Goal: Task Accomplishment & Management: Complete application form

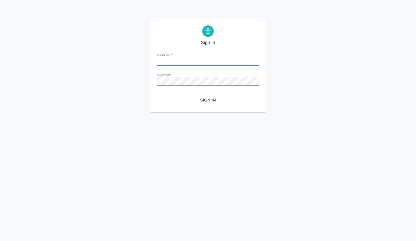
type input "a.volkova@awatera.com"
click at [213, 99] on span "Sign in" at bounding box center [208, 100] width 92 height 7
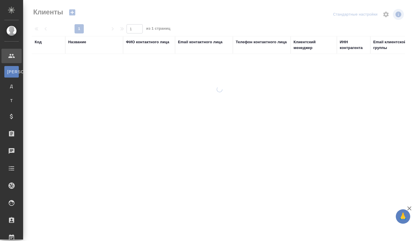
select select "RU"
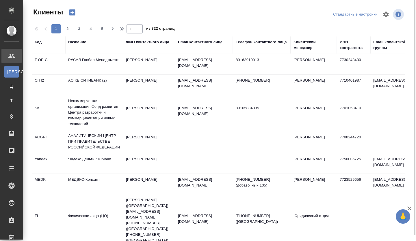
click at [83, 43] on div "Название" at bounding box center [77, 42] width 18 height 6
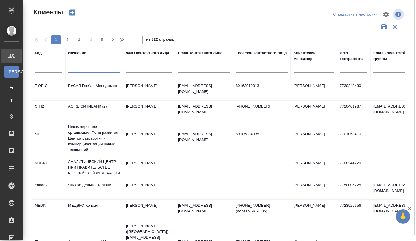
click at [87, 70] on input "text" at bounding box center [94, 69] width 52 height 7
paste input "ООО "РОСАТОМ МЕТАЛЛТЕХ""
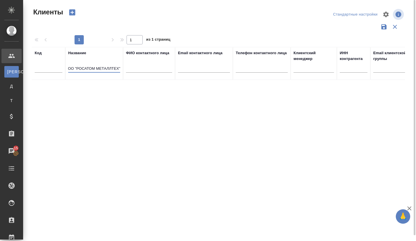
type input "ООО "РОСАТОМ МЕТАЛЛТЕХ""
click at [70, 14] on icon "button" at bounding box center [72, 13] width 6 height 6
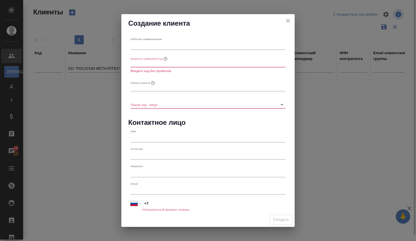
scroll to position [0, 0]
click at [159, 48] on input "text" at bounding box center [207, 46] width 155 height 8
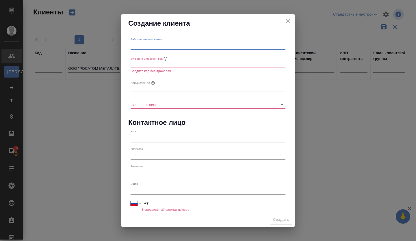
paste input "ООО "РОСАТОМ МЕТАЛЛТЕХ""
type input "ООО "РОСАТОМ МЕТАЛЛТЕХ""
click at [155, 65] on input "text" at bounding box center [207, 63] width 155 height 8
paste input "ООО "РОСАТОМ МЕТАЛЛТЕХ""
type input "ООО "РОСАТОМ МЕТАЛЛТЕХ""
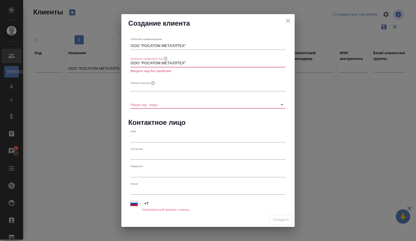
drag, startPoint x: 193, startPoint y: 64, endPoint x: 120, endPoint y: 63, distance: 73.0
click at [120, 63] on div "Создание клиента Рабочее наименование ООО "РОСАТОМ МЕТАЛЛТЕХ" Буквенно-цифровой…" at bounding box center [208, 120] width 416 height 241
type input "r"
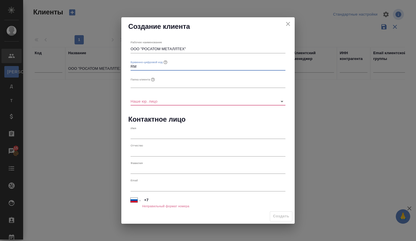
type input "RM"
click at [136, 80] on input "text" at bounding box center [207, 84] width 155 height 8
drag, startPoint x: 143, startPoint y: 48, endPoint x: 184, endPoint y: 51, distance: 41.1
click at [184, 51] on input "ООО "РОСАТОМ МЕТАЛЛТЕХ"" at bounding box center [207, 49] width 155 height 8
click at [152, 89] on div "Папка клиента" at bounding box center [207, 81] width 159 height 17
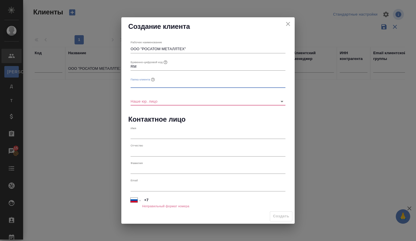
click at [151, 85] on input "text" at bounding box center [207, 84] width 155 height 8
paste input "РОСАТОМ МЕТАЛЛТЕХ"
type input "РОСАТОМ МЕТАЛЛТЕХ"
click at [165, 102] on input "Наше юр. лицо" at bounding box center [198, 101] width 136 height 8
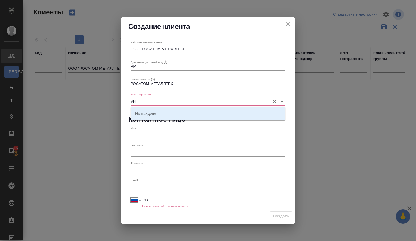
type input "V"
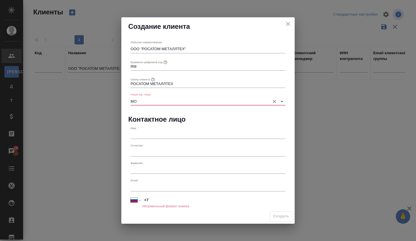
click at [157, 100] on input "МО" at bounding box center [198, 101] width 136 height 8
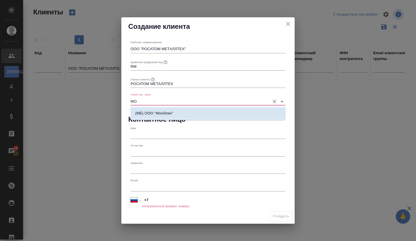
click at [170, 114] on p "(МБ) ООО "Монблан"" at bounding box center [154, 114] width 38 height 6
type input "(МБ) ООО "Монблан""
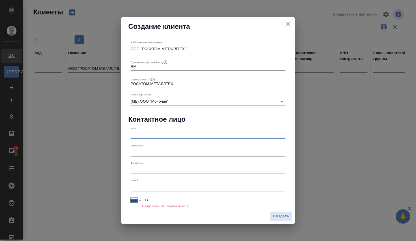
click at [146, 136] on input "text" at bounding box center [207, 135] width 155 height 8
paste input "[PERSON_NAME]"
type input "[PERSON_NAME]"
click at [277, 216] on span "Создать" at bounding box center [281, 216] width 16 height 7
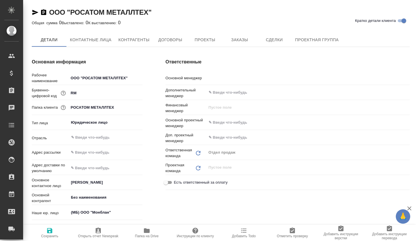
type input "Volkova Alena"
type textarea "x"
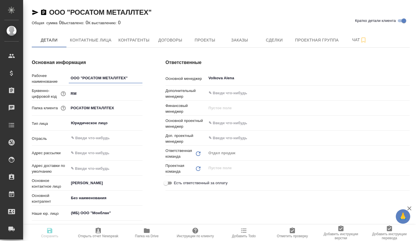
type textarea "x"
click at [274, 40] on span "Сделки" at bounding box center [274, 40] width 28 height 7
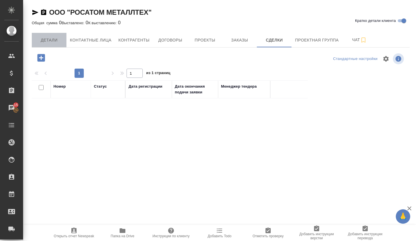
click at [45, 41] on span "Детали" at bounding box center [49, 40] width 28 height 7
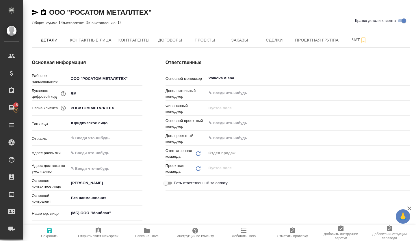
type textarea "x"
click at [269, 44] on button "Сделки" at bounding box center [274, 40] width 35 height 14
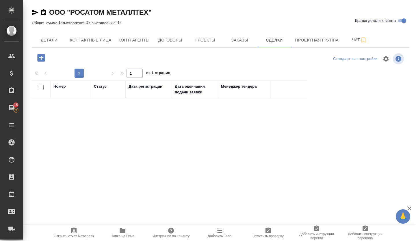
click at [41, 59] on icon "button" at bounding box center [41, 58] width 10 height 10
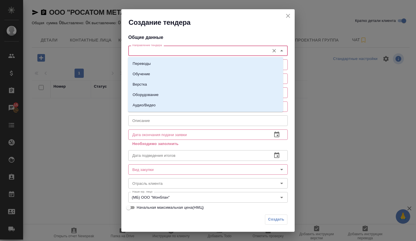
click at [149, 52] on input "Направление тендера" at bounding box center [198, 50] width 137 height 7
click at [149, 61] on li "Переводы" at bounding box center [205, 64] width 155 height 10
type input "Переводы"
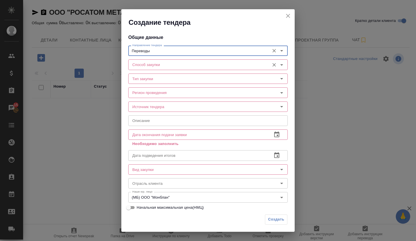
click at [139, 70] on div "Способ закупки" at bounding box center [207, 64] width 159 height 10
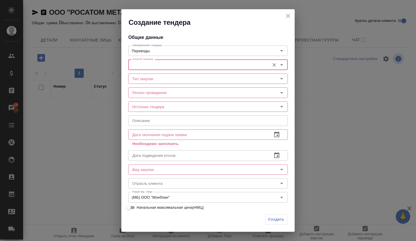
click at [143, 64] on input "Способ закупки" at bounding box center [198, 64] width 137 height 7
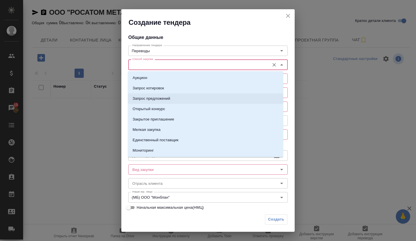
drag, startPoint x: 169, startPoint y: 103, endPoint x: 167, endPoint y: 100, distance: 3.4
click at [169, 102] on li "Запрос предложений" at bounding box center [205, 99] width 155 height 10
type input "Запрос предложений"
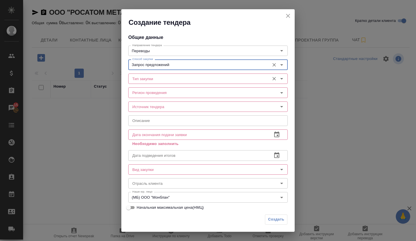
click at [145, 79] on input "Тип закупки" at bounding box center [198, 78] width 137 height 7
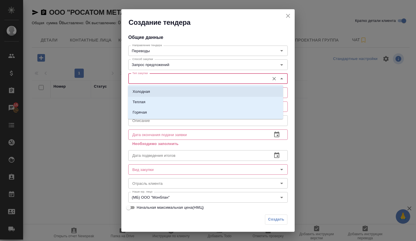
click at [150, 92] on li "Холодная" at bounding box center [205, 92] width 155 height 10
type input "Холодная"
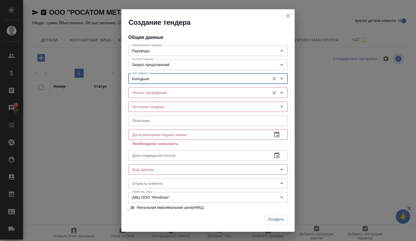
click at [150, 91] on input "Регион проведения" at bounding box center [198, 92] width 137 height 7
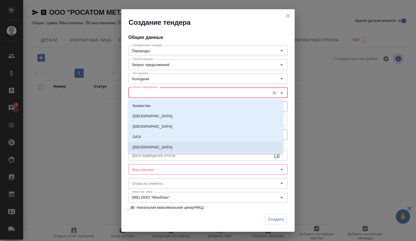
drag, startPoint x: 151, startPoint y: 149, endPoint x: 149, endPoint y: 136, distance: 13.5
click at [151, 149] on li "[GEOGRAPHIC_DATA]" at bounding box center [205, 147] width 155 height 10
type input "[GEOGRAPHIC_DATA]"
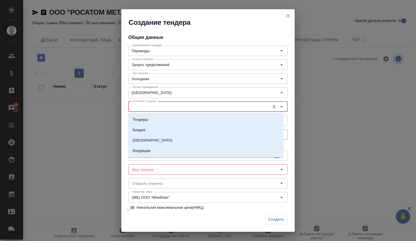
click at [147, 106] on input "Источник тендера" at bounding box center [198, 106] width 137 height 7
click at [143, 117] on p "Тендеры" at bounding box center [141, 120] width 16 height 6
type input "Тендеры"
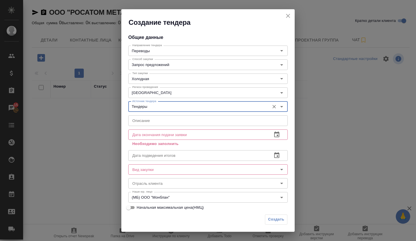
click at [144, 123] on input "text" at bounding box center [207, 120] width 159 height 10
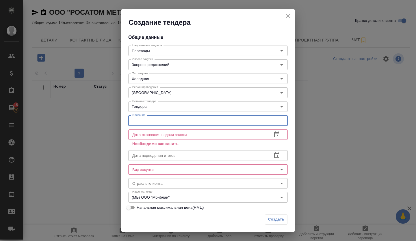
paste input "Оказание письменных и устных переводческих услуг для нужд ООО «Росатом МеталлТе…"
type input "Оказание письменных и устных переводческих услуг для нужд ООО «Росатом МеталлТе…"
click at [273, 136] on icon "button" at bounding box center [276, 134] width 7 height 7
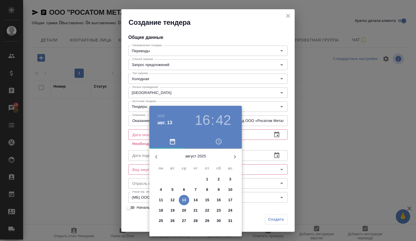
click at [205, 199] on p "15" at bounding box center [207, 200] width 4 height 6
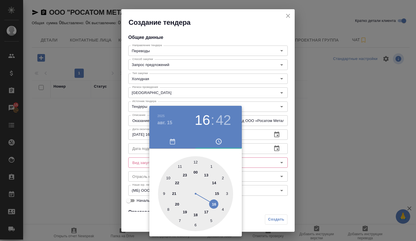
click at [194, 163] on div at bounding box center [195, 193] width 75 height 75
click at [196, 163] on div at bounding box center [195, 193] width 75 height 75
type input "[DATE] 12:00"
click at [271, 165] on div at bounding box center [208, 120] width 416 height 241
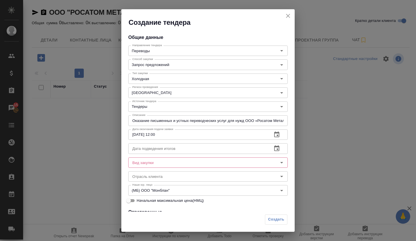
click at [167, 148] on input "text" at bounding box center [197, 148] width 139 height 10
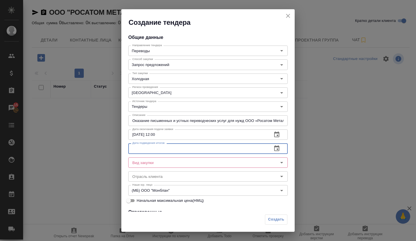
click at [272, 146] on button "button" at bounding box center [277, 149] width 14 height 14
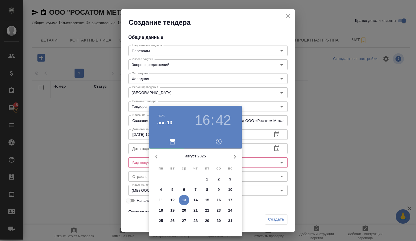
click at [164, 212] on span "18" at bounding box center [161, 211] width 10 height 6
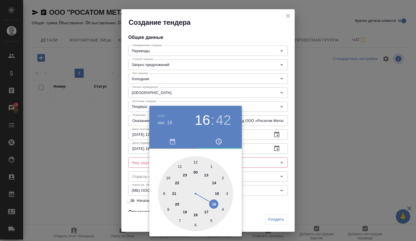
click at [197, 163] on div at bounding box center [195, 193] width 75 height 75
click at [196, 161] on div at bounding box center [195, 193] width 75 height 75
type input "[DATE] 12:00"
drag, startPoint x: 273, startPoint y: 168, endPoint x: 269, endPoint y: 168, distance: 3.2
click at [271, 168] on div at bounding box center [208, 120] width 416 height 241
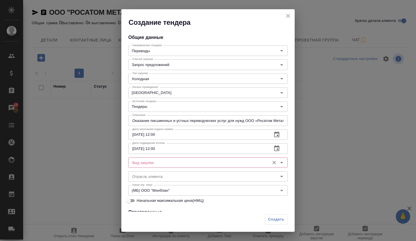
click at [204, 163] on input "Вид закупки" at bounding box center [198, 162] width 137 height 7
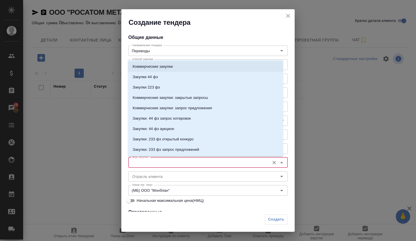
click at [158, 69] on p "Коммерческие закупки" at bounding box center [153, 67] width 40 height 6
type input "Коммерческие закупки"
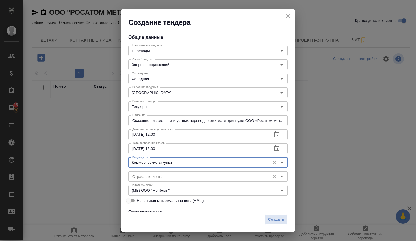
click at [157, 173] on input "Отрасль клиента" at bounding box center [198, 176] width 137 height 7
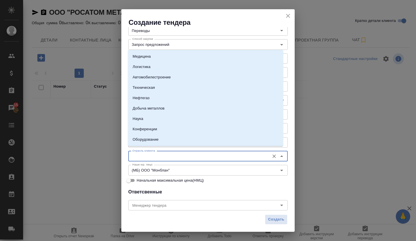
scroll to position [29, 0]
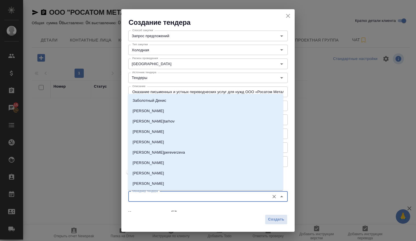
click at [196, 195] on input "Менеджер тендера" at bounding box center [198, 196] width 137 height 7
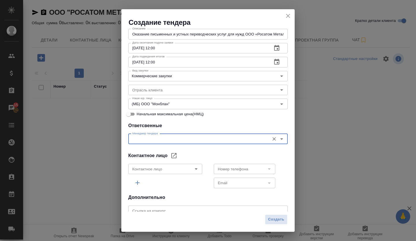
scroll to position [102, 0]
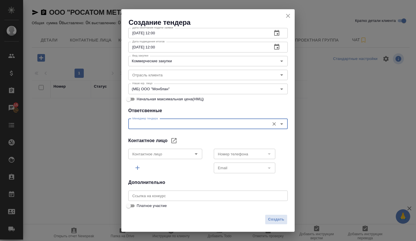
click at [166, 196] on input "text" at bounding box center [207, 196] width 159 height 10
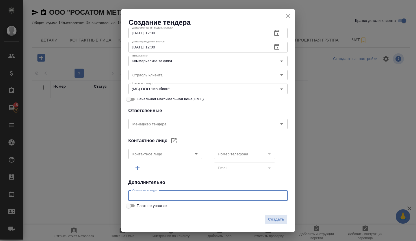
paste input "[URL][DOMAIN_NAME]"
type input "[URL][DOMAIN_NAME]"
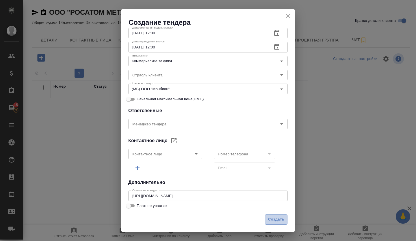
scroll to position [0, 0]
click at [278, 219] on span "Создать" at bounding box center [276, 220] width 16 height 7
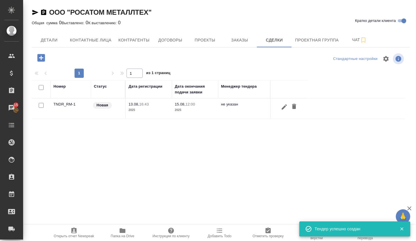
click at [62, 104] on td "TNDR_RM-1" at bounding box center [71, 109] width 40 height 20
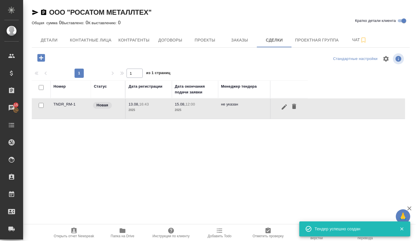
click at [62, 104] on td "TNDR_RM-1" at bounding box center [71, 109] width 40 height 20
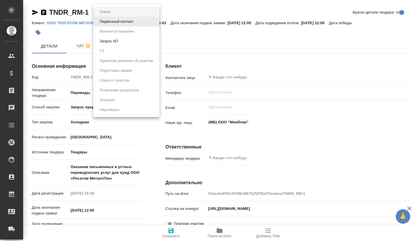
click at [100, 12] on body "🙏 .cls-1 fill:#fff; AWATERA Volkova Alena Клиенты Спецификации Заказы Чаты Todo…" at bounding box center [208, 120] width 416 height 241
click at [110, 25] on li "Первичный контакт" at bounding box center [126, 22] width 66 height 10
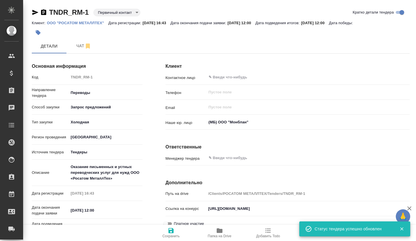
click at [107, 13] on body "🙏 .cls-1 fill:#fff; AWATERA Volkova Alena Клиенты Спецификации Заказы Чаты Todo…" at bounding box center [208, 120] width 416 height 241
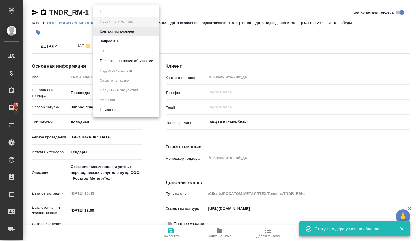
click at [112, 15] on button "Принятие решения об участии" at bounding box center [105, 12] width 14 height 6
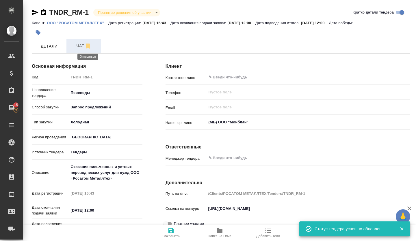
click at [87, 46] on icon "button" at bounding box center [88, 46] width 4 height 5
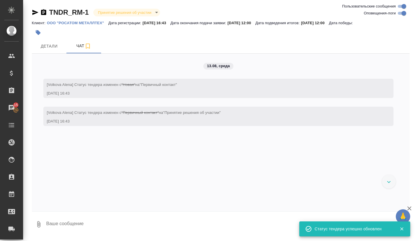
click at [93, 218] on textarea at bounding box center [228, 225] width 364 height 20
click at [88, 228] on textarea at bounding box center [228, 225] width 364 height 20
paste textarea "Оказание письменных и устных переводческих услуг для нужд ООО «Росатом МеталлТе…"
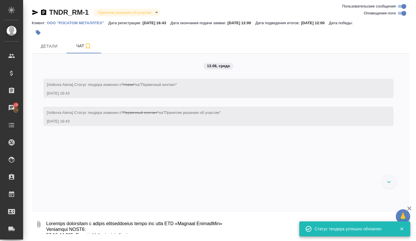
scroll to position [79, 0]
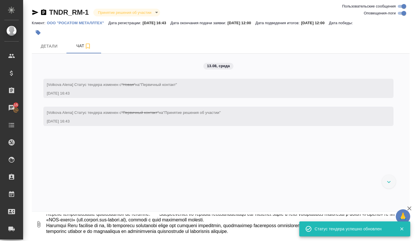
type textarea "Оказание письменных и устных переводческих услуг для нужд ООО «Росатом МеталлТе…"
click at [404, 230] on button "button" at bounding box center [401, 229] width 12 height 5
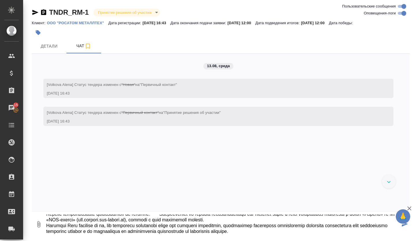
click at [403, 226] on icon "submit" at bounding box center [405, 224] width 6 height 5
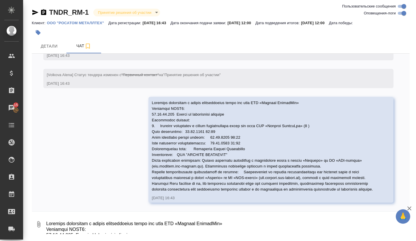
scroll to position [49, 0]
click at [50, 46] on span "Детали" at bounding box center [49, 46] width 28 height 7
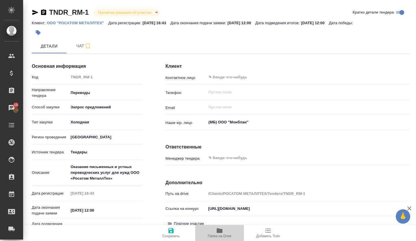
click at [221, 229] on icon "button" at bounding box center [219, 230] width 7 height 7
